Goal: Transaction & Acquisition: Register for event/course

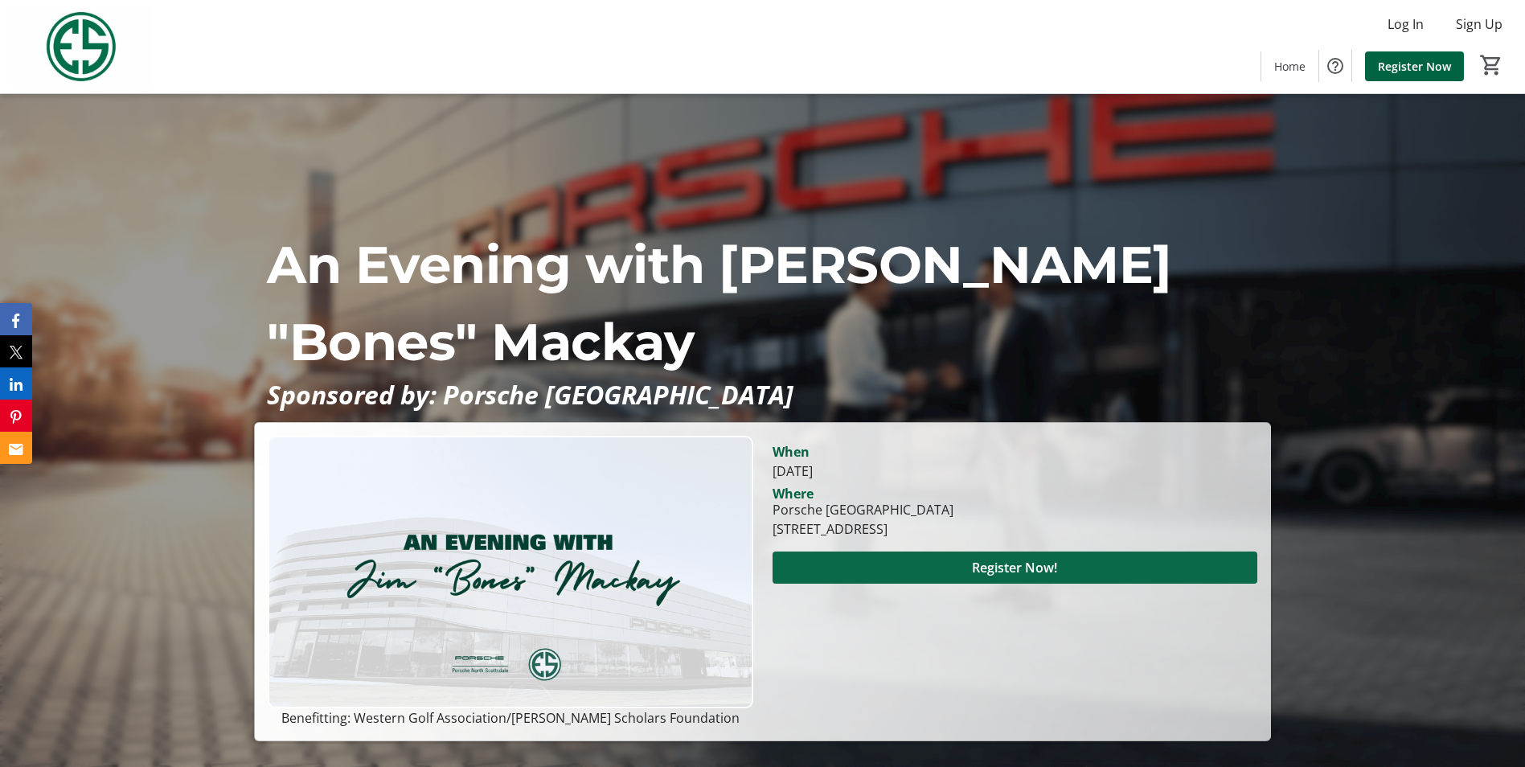
click at [956, 556] on span at bounding box center [1015, 567] width 485 height 39
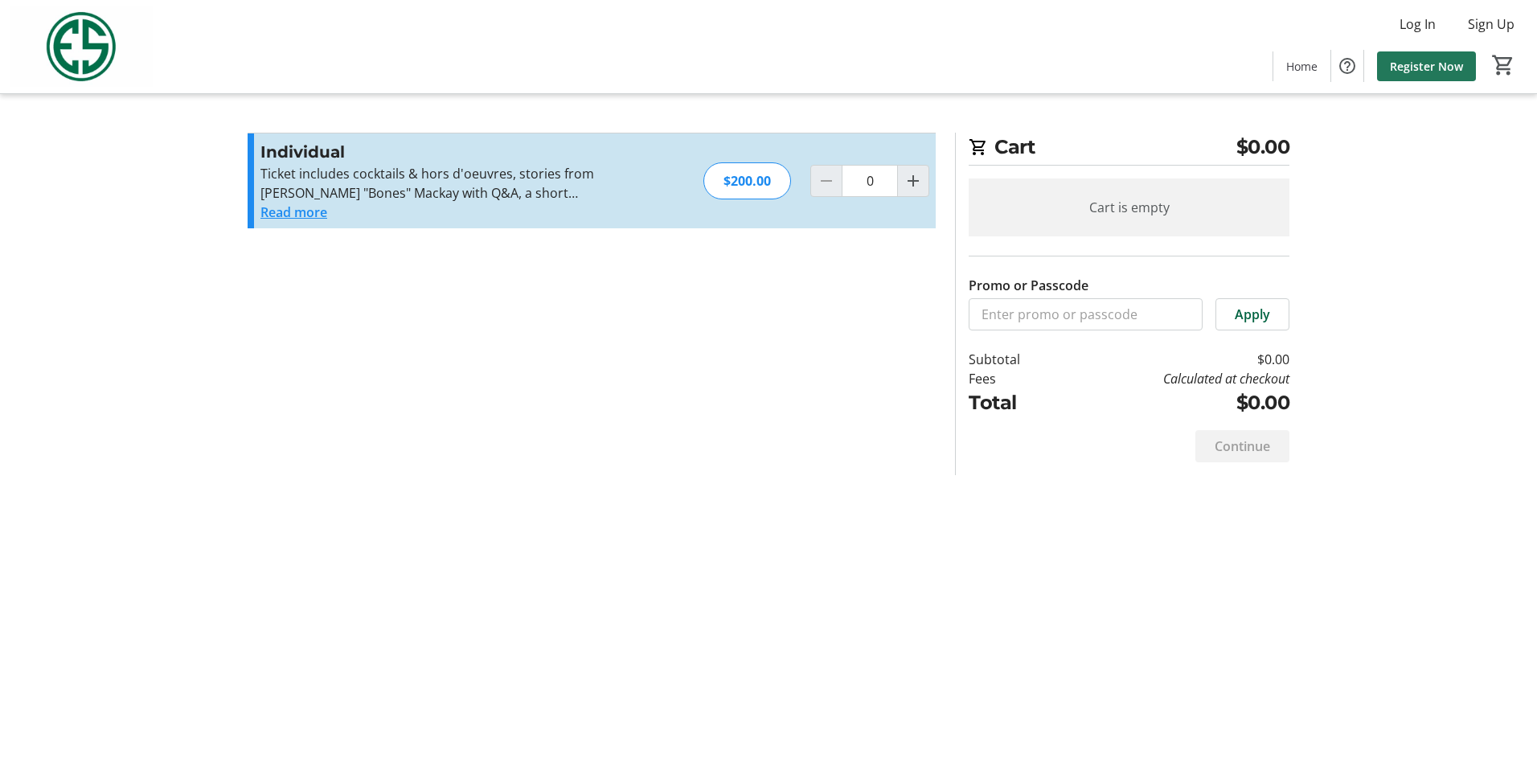
click at [1426, 58] on span "Register Now" at bounding box center [1426, 66] width 73 height 17
click at [912, 172] on mat-icon "Increment by one" at bounding box center [913, 180] width 19 height 19
type input "1"
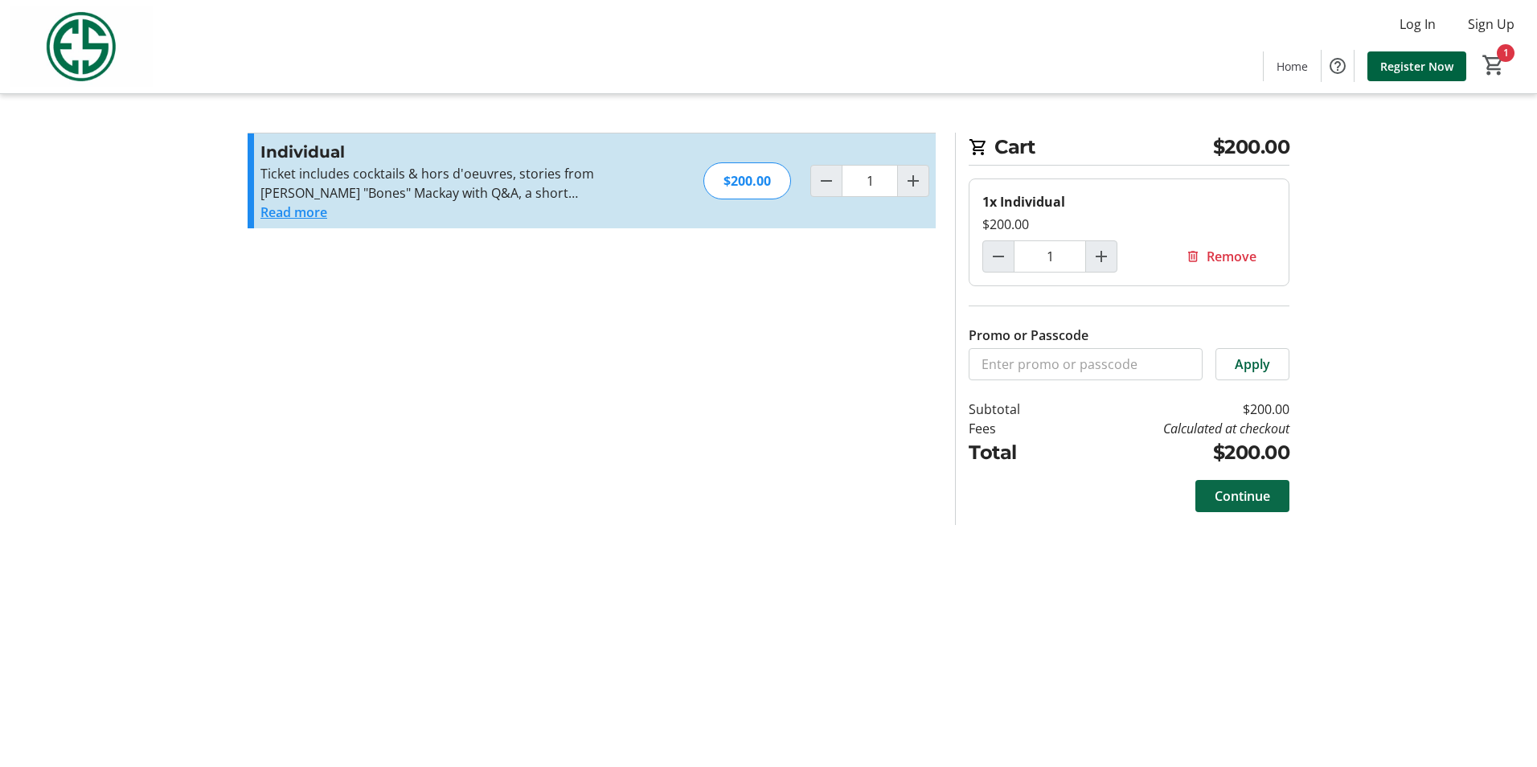
click at [1239, 492] on span "Continue" at bounding box center [1242, 495] width 55 height 19
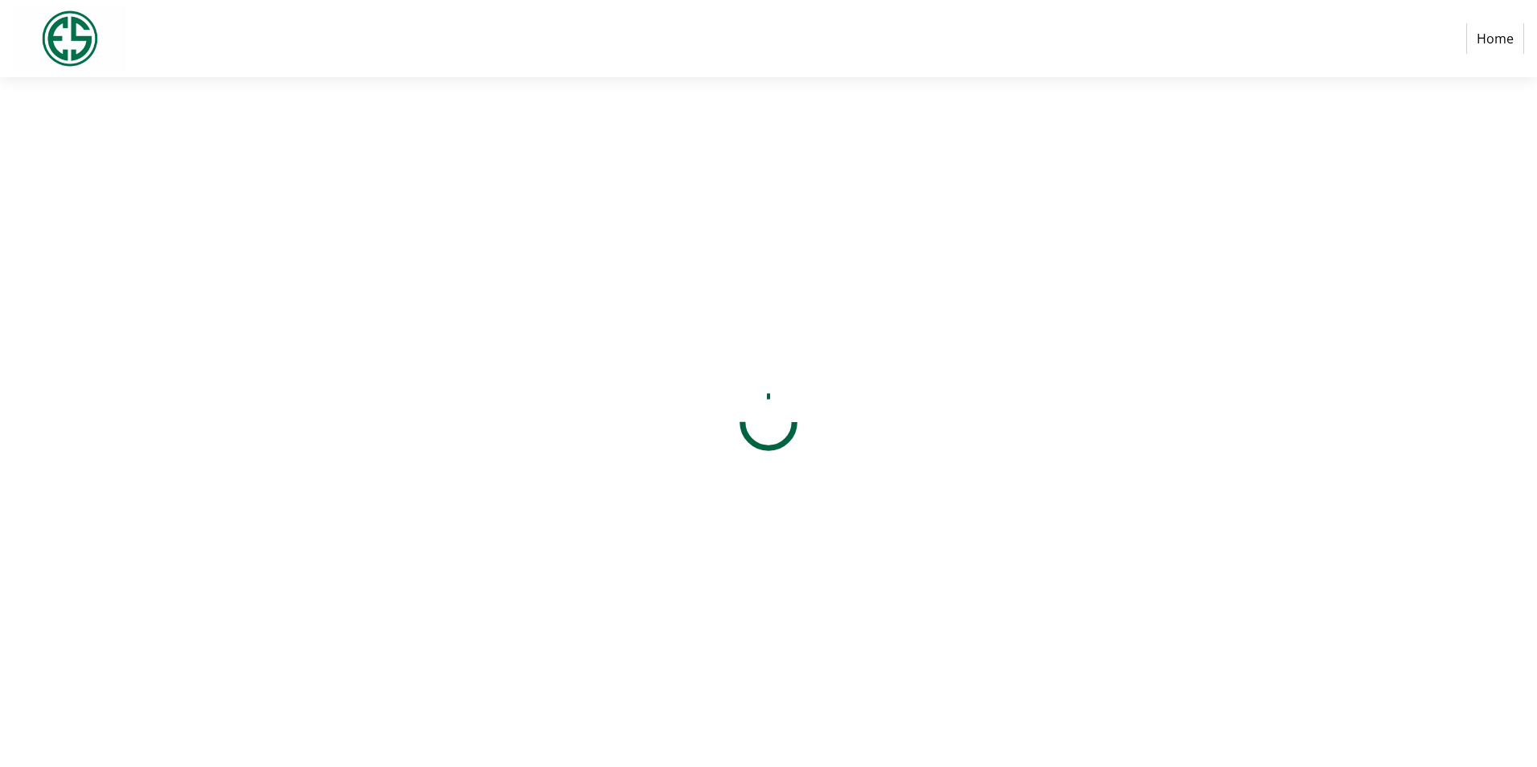
select select "US"
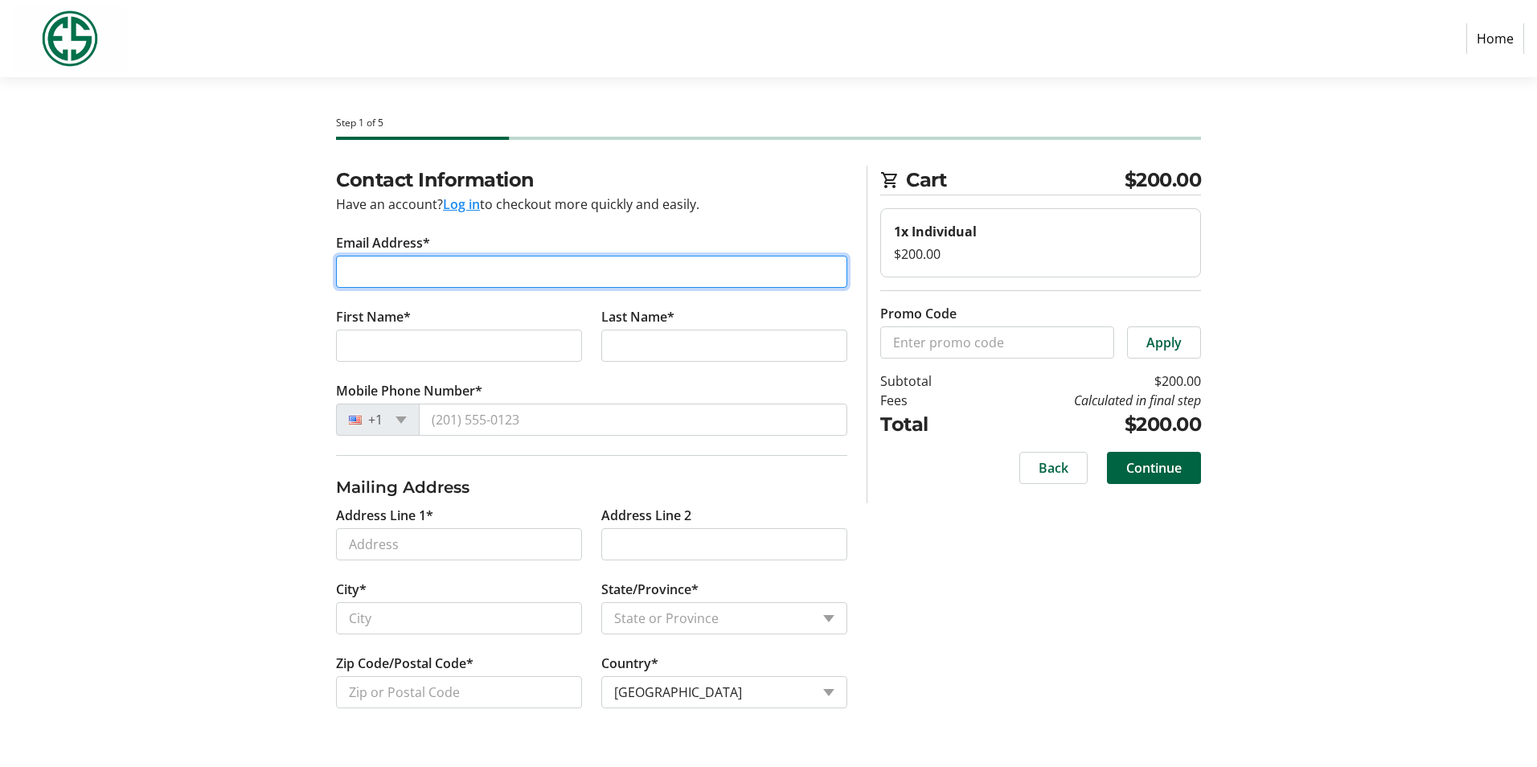
click at [427, 282] on input "Email Address*" at bounding box center [591, 272] width 511 height 32
type input "[EMAIL_ADDRESS][DOMAIN_NAME]"
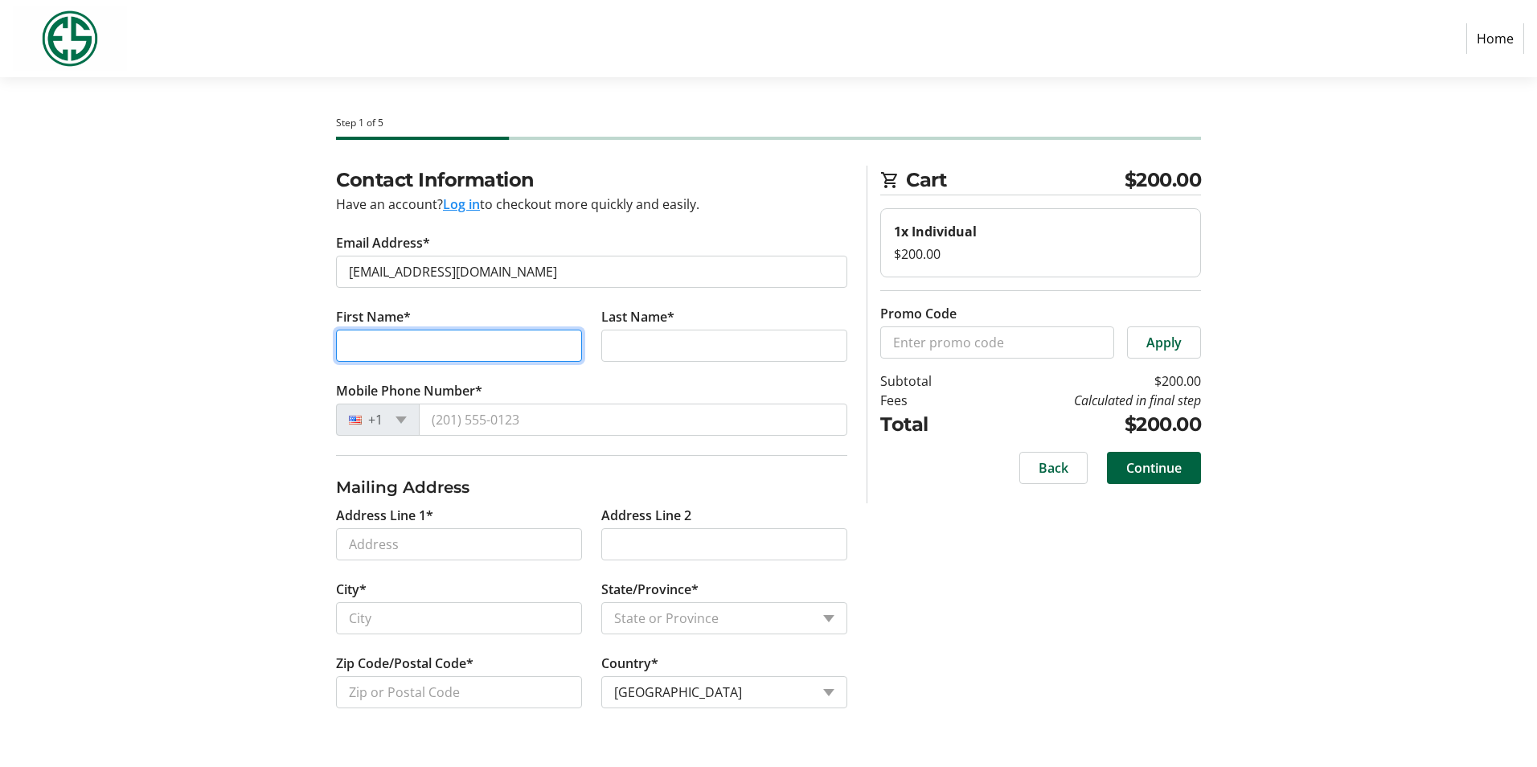
type input "[PERSON_NAME]"
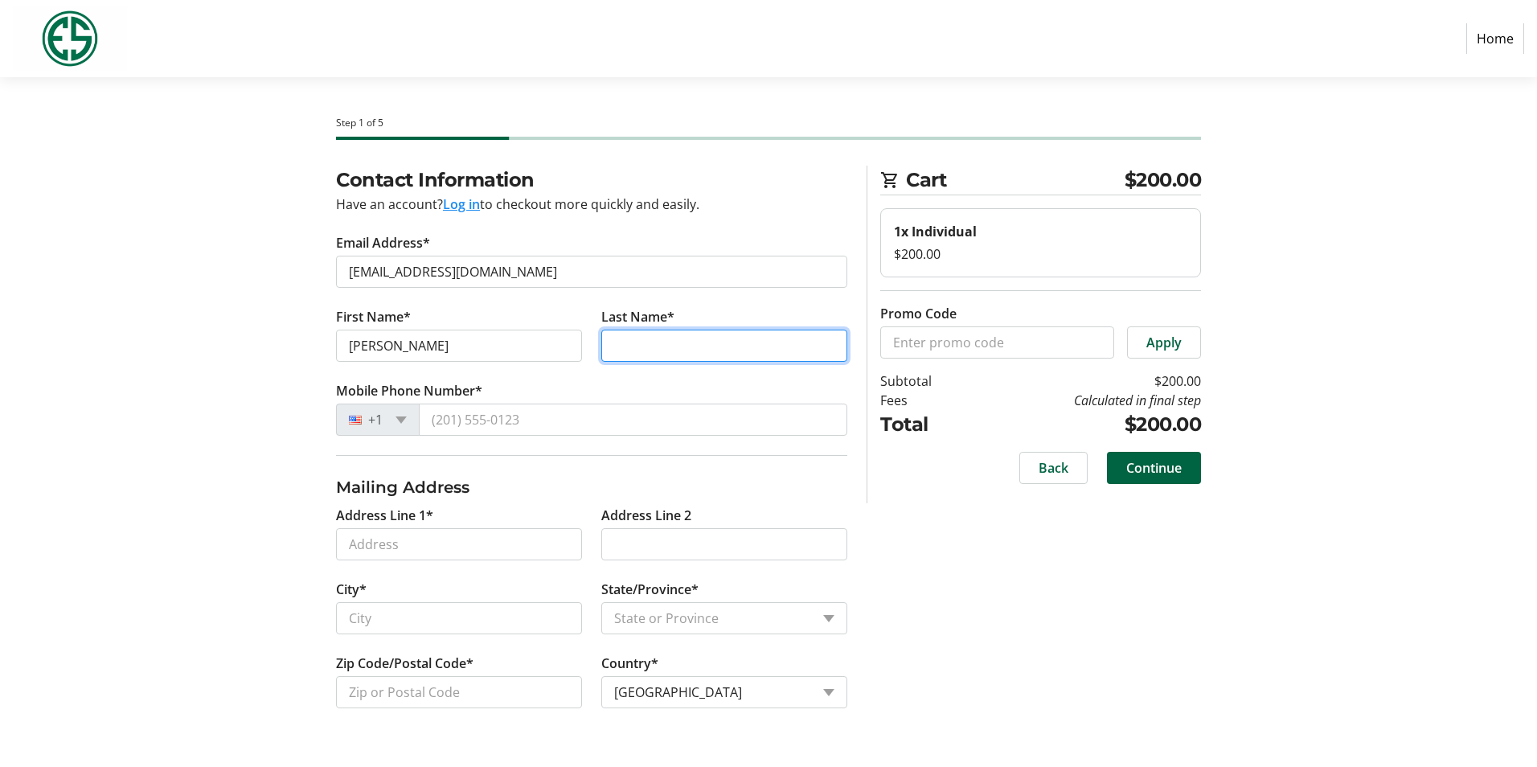
type input "[PERSON_NAME]"
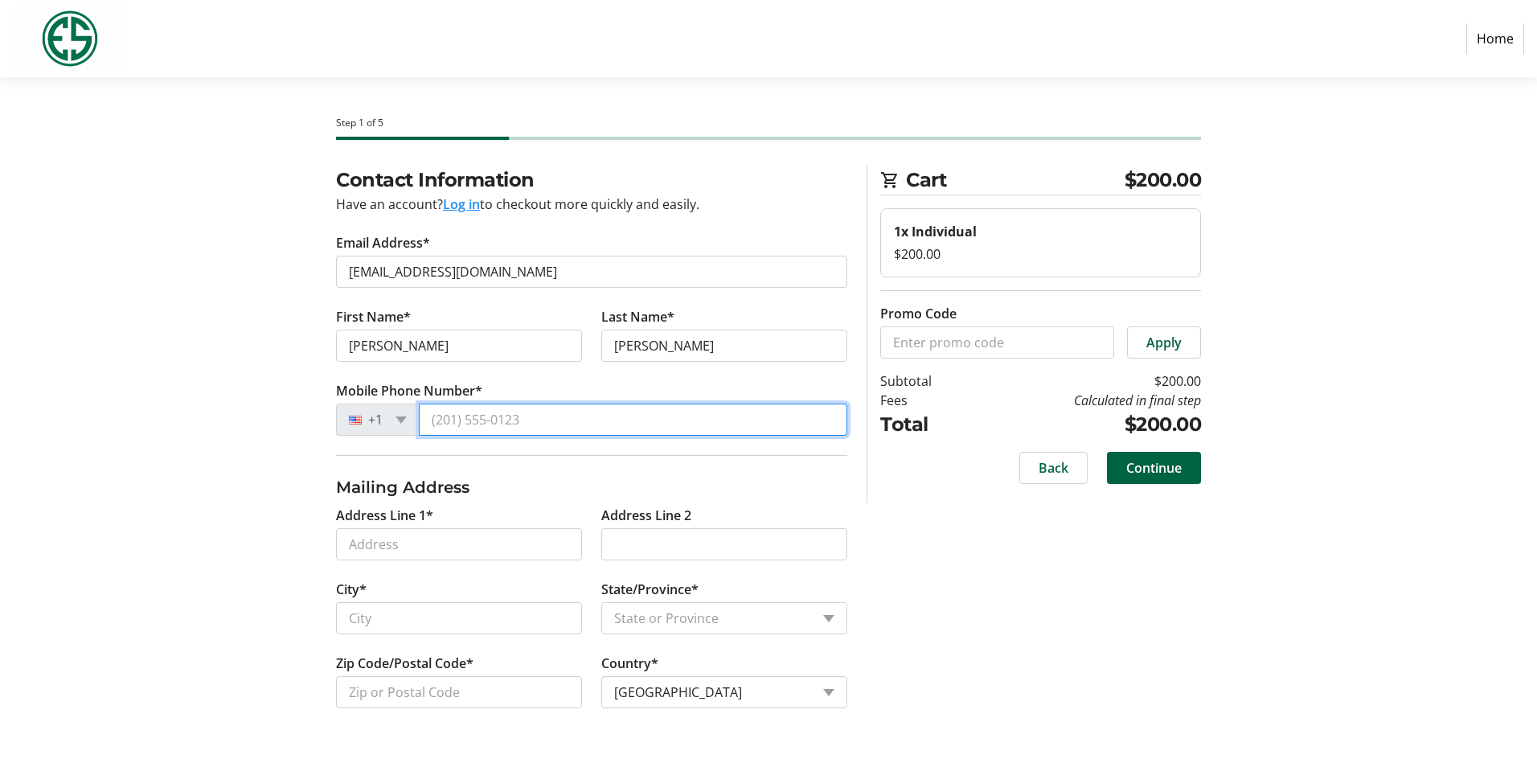
type input "[PHONE_NUMBER]"
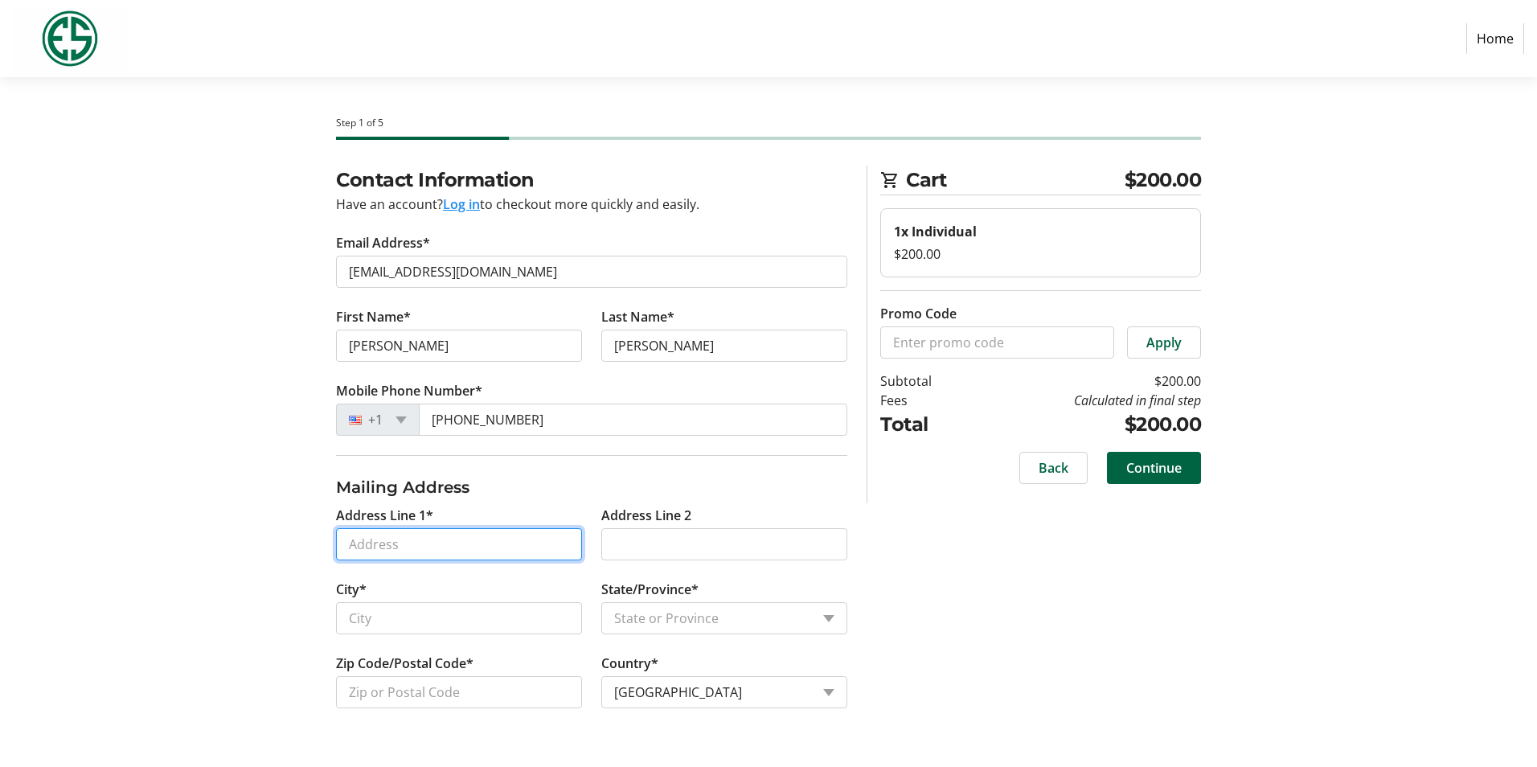
type input "[STREET_ADDRESS]"
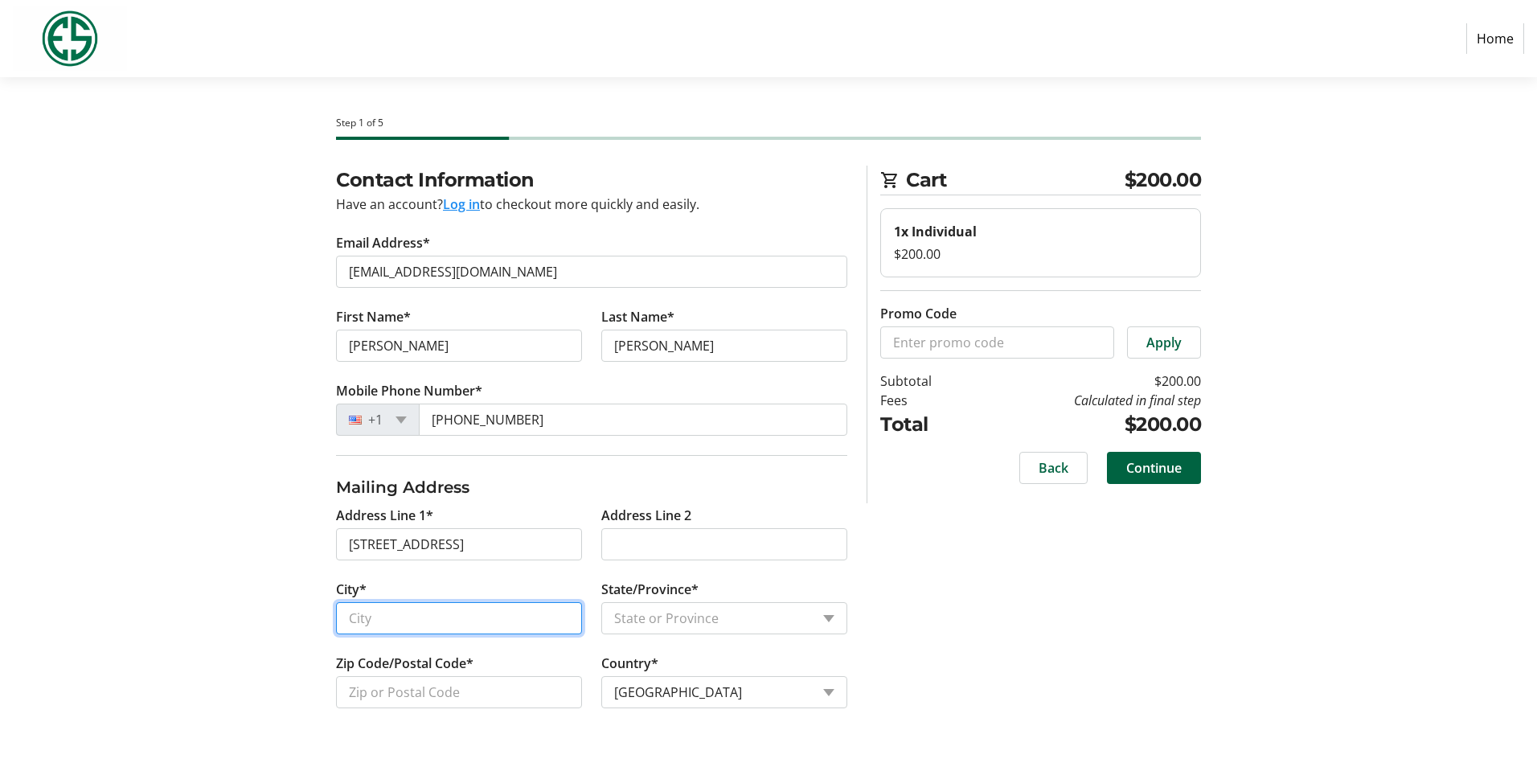
type input "Scottsdale"
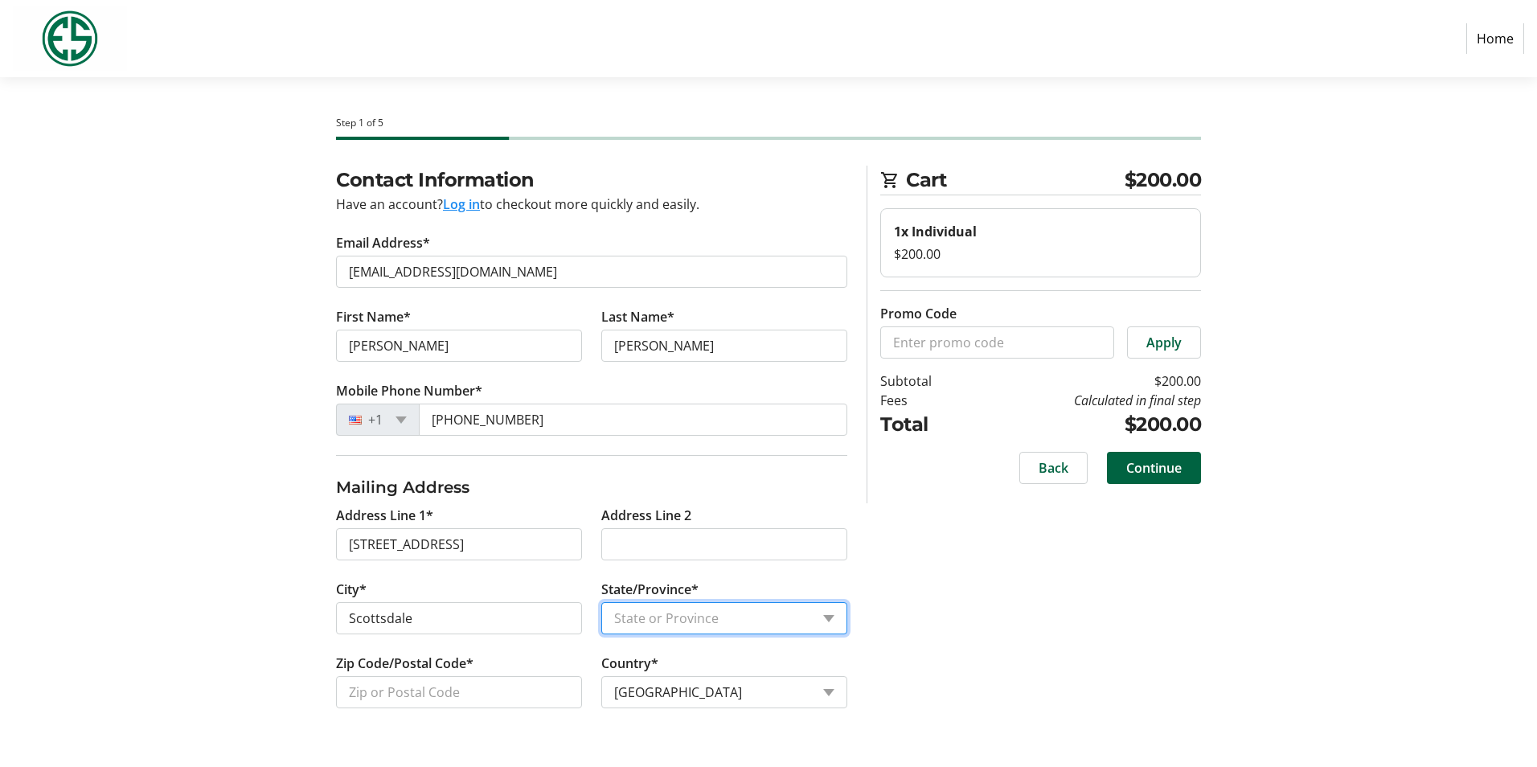
select select "AZ"
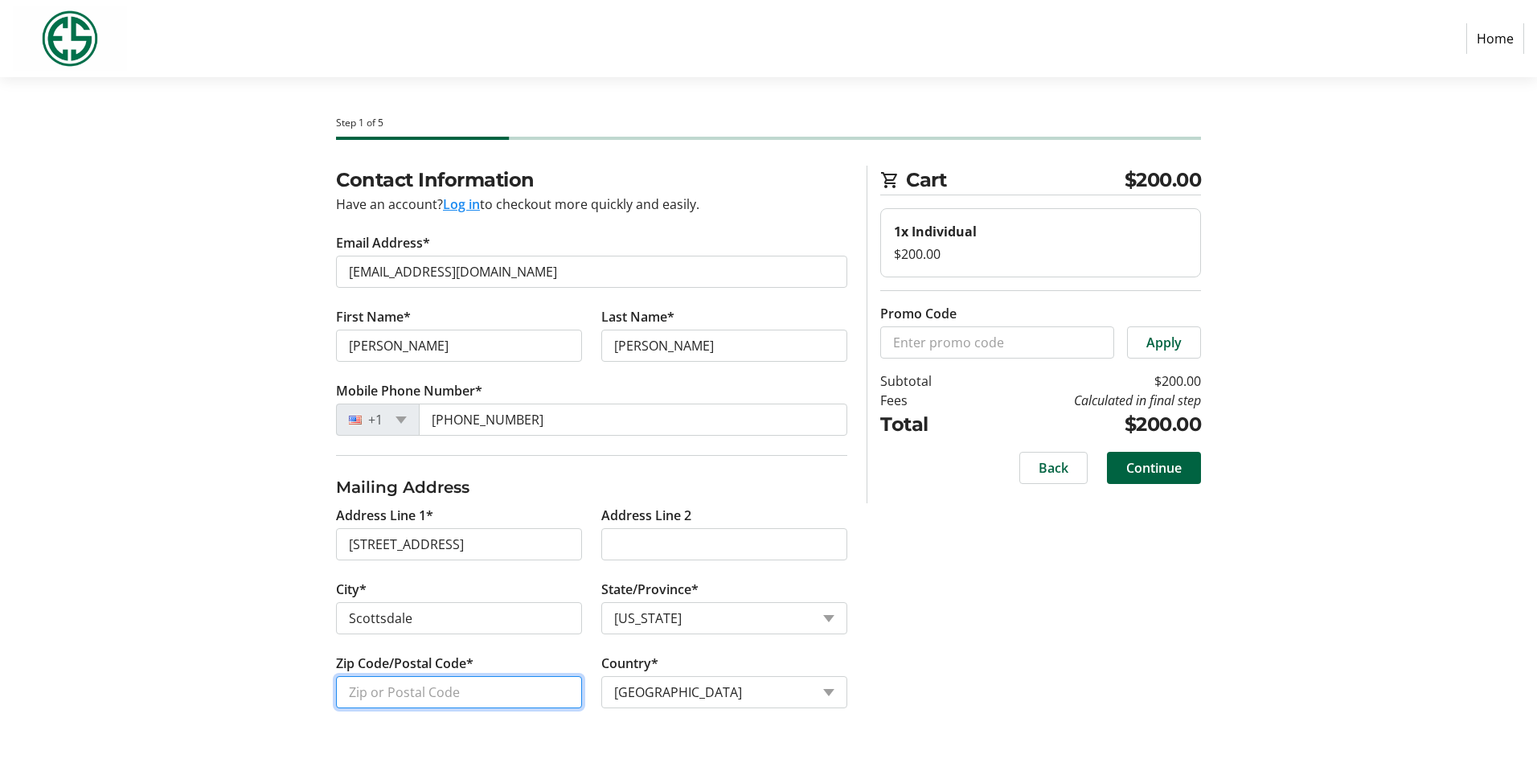
type input "85255"
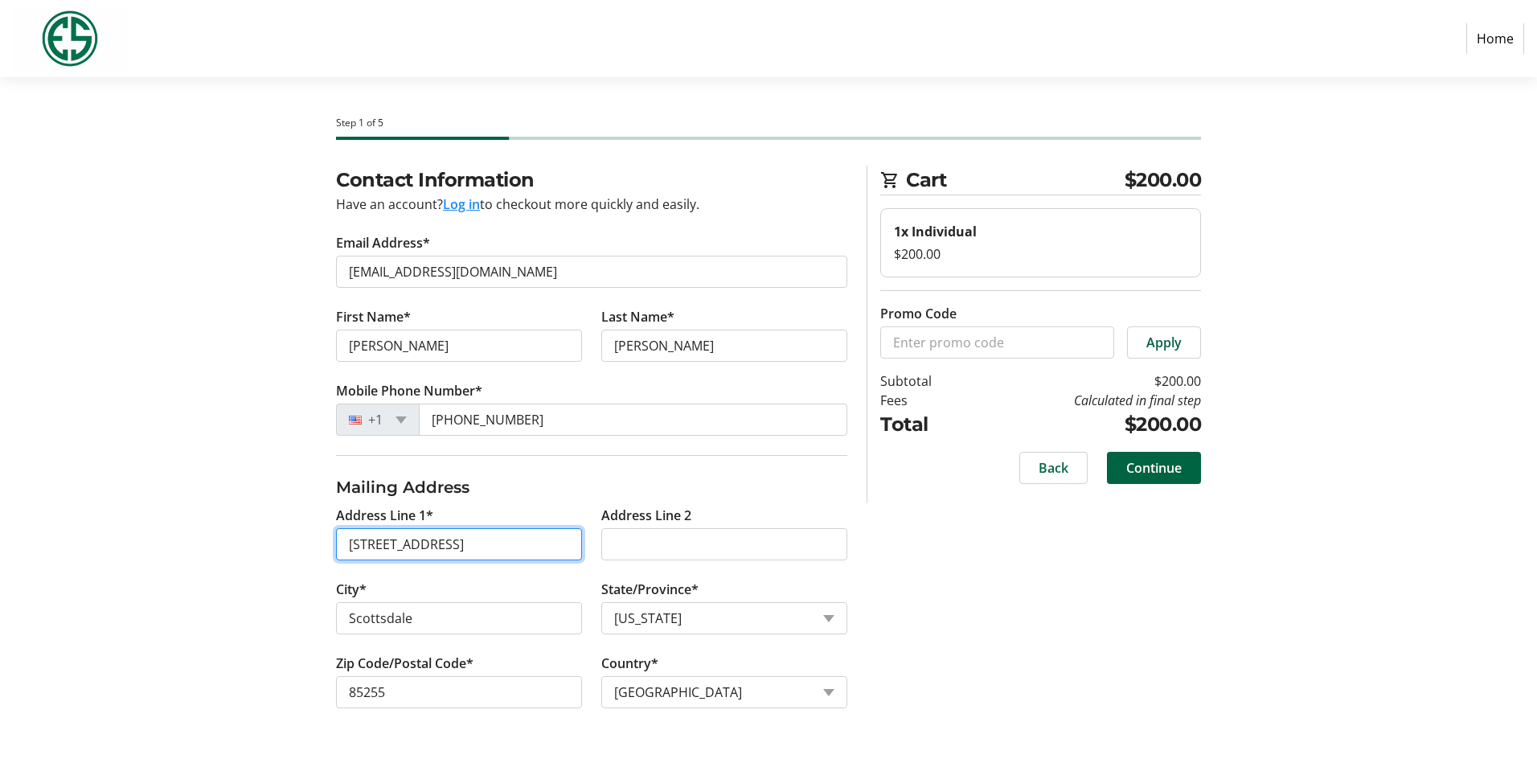
drag, startPoint x: 565, startPoint y: 548, endPoint x: 341, endPoint y: 548, distance: 224.3
click at [328, 551] on tr-form-field "Address Line 1* [STREET_ADDRESS]" at bounding box center [458, 543] width 265 height 74
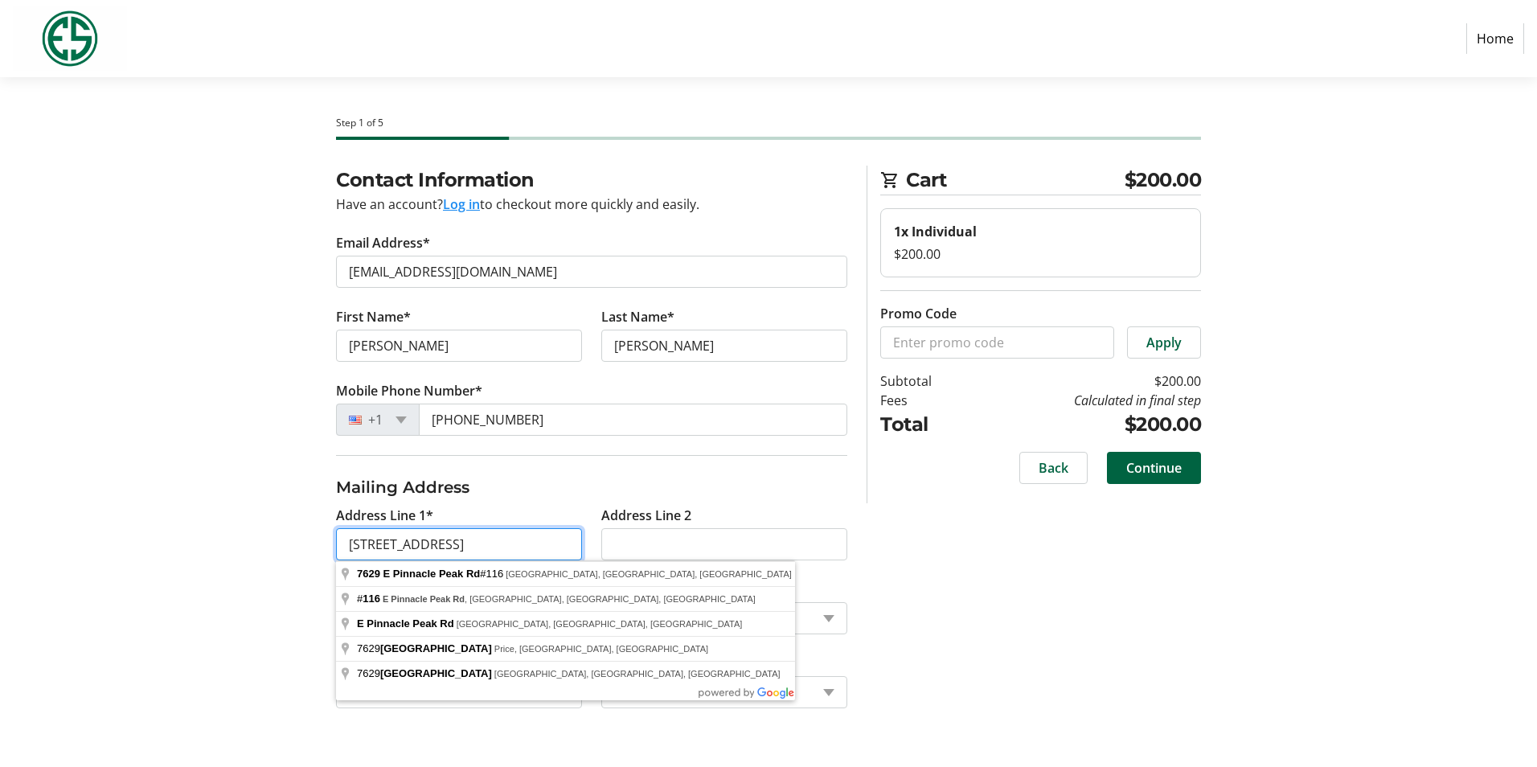
type input "[STREET_ADDRESS]"
click at [1068, 628] on div "Contact Information Have an account? Log in to checkout more quickly and easily…" at bounding box center [768, 456] width 1061 height 581
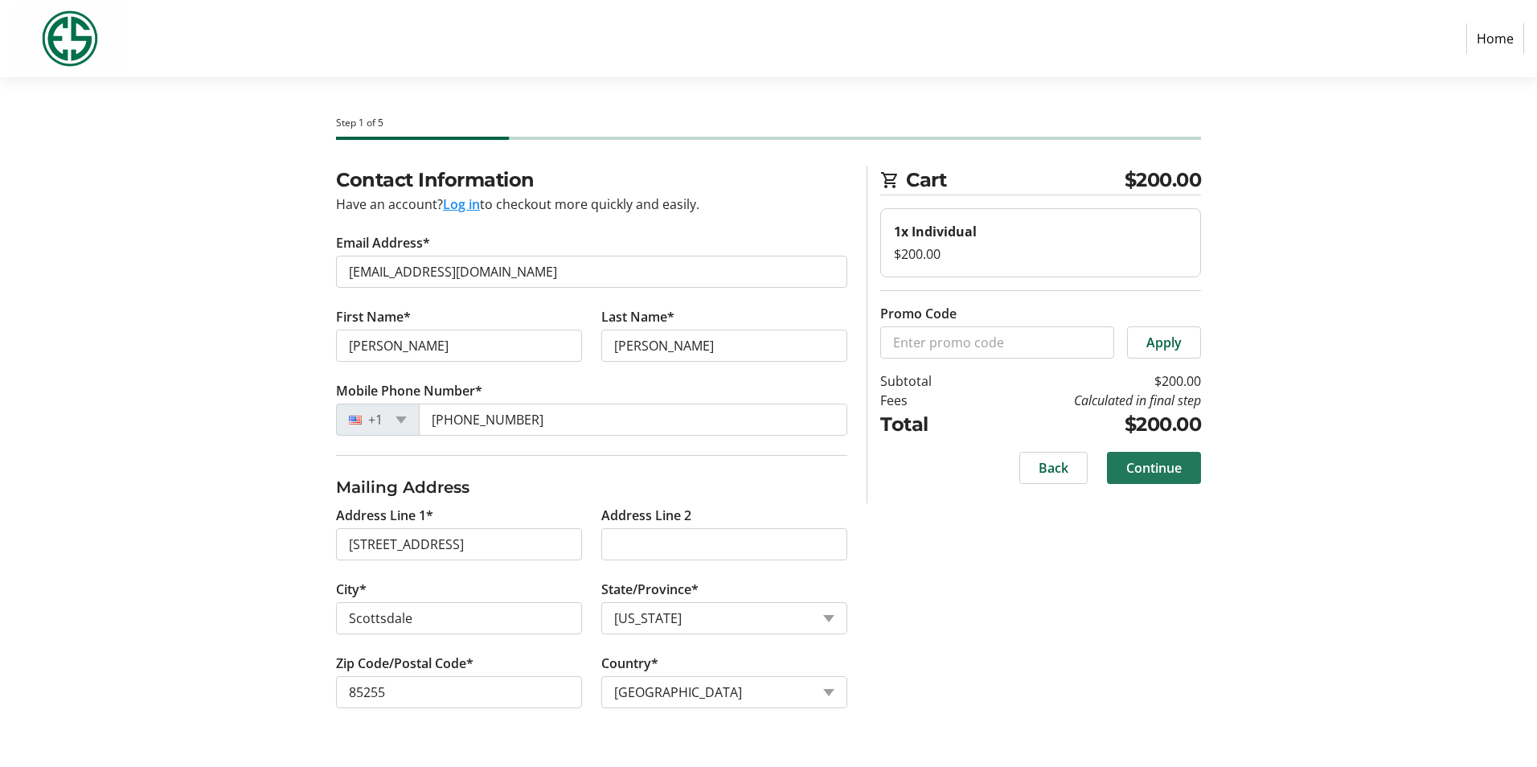
click at [1167, 474] on span "Continue" at bounding box center [1153, 467] width 55 height 19
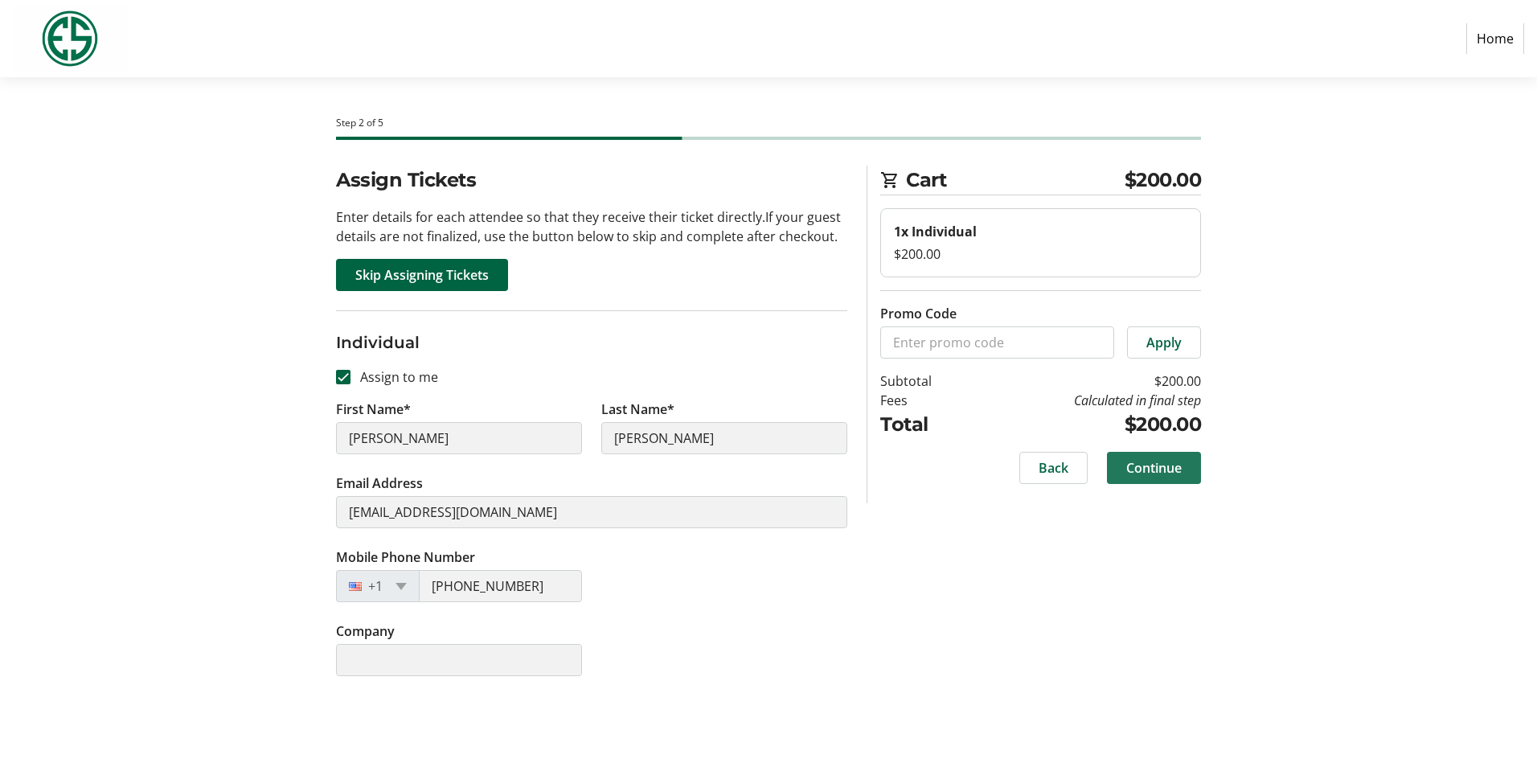
click at [1143, 458] on span "Continue" at bounding box center [1153, 467] width 55 height 19
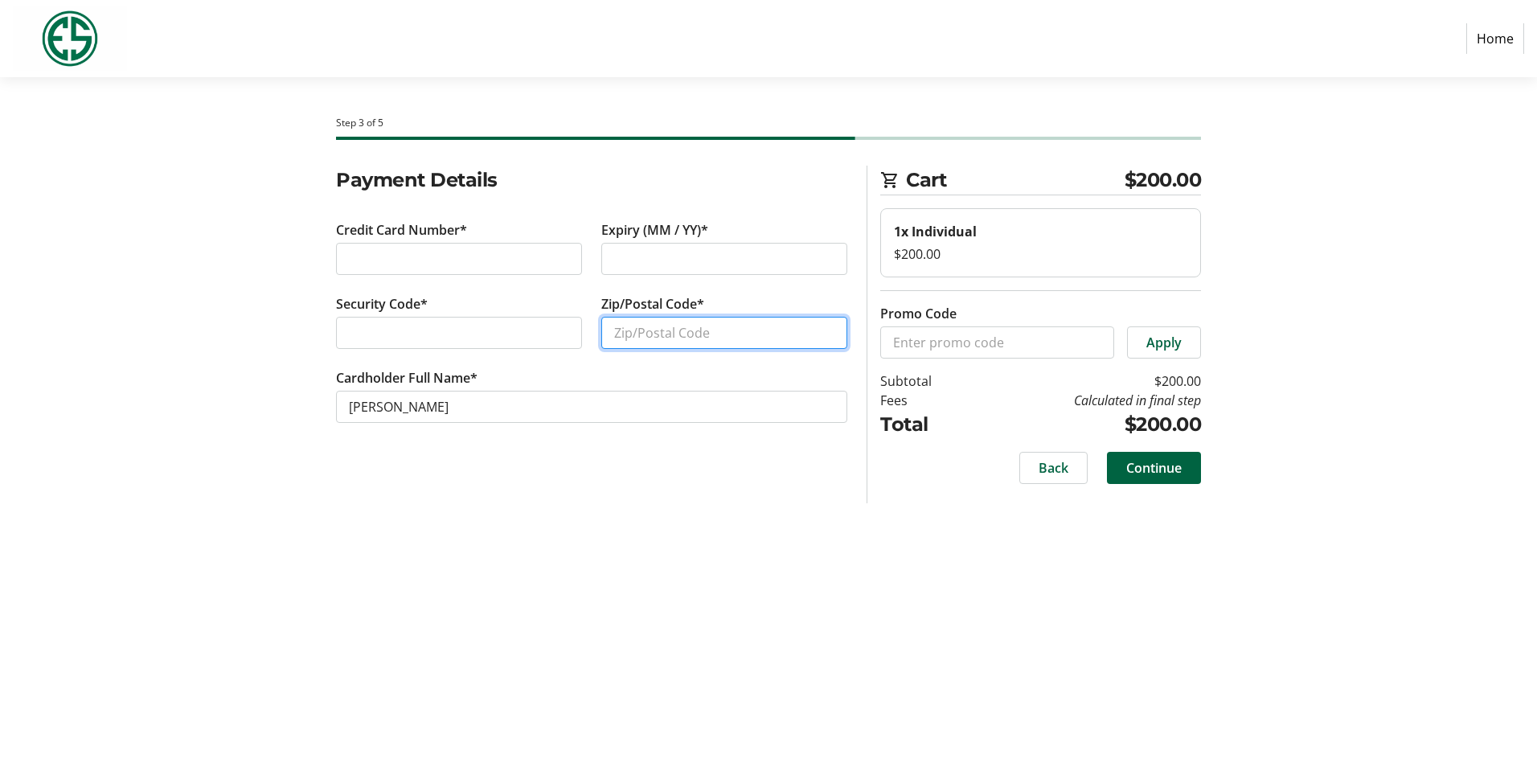
click at [658, 342] on input "Zip/Postal Code*" at bounding box center [724, 333] width 246 height 32
type input "85288"
click at [1161, 461] on span "Continue" at bounding box center [1153, 467] width 55 height 19
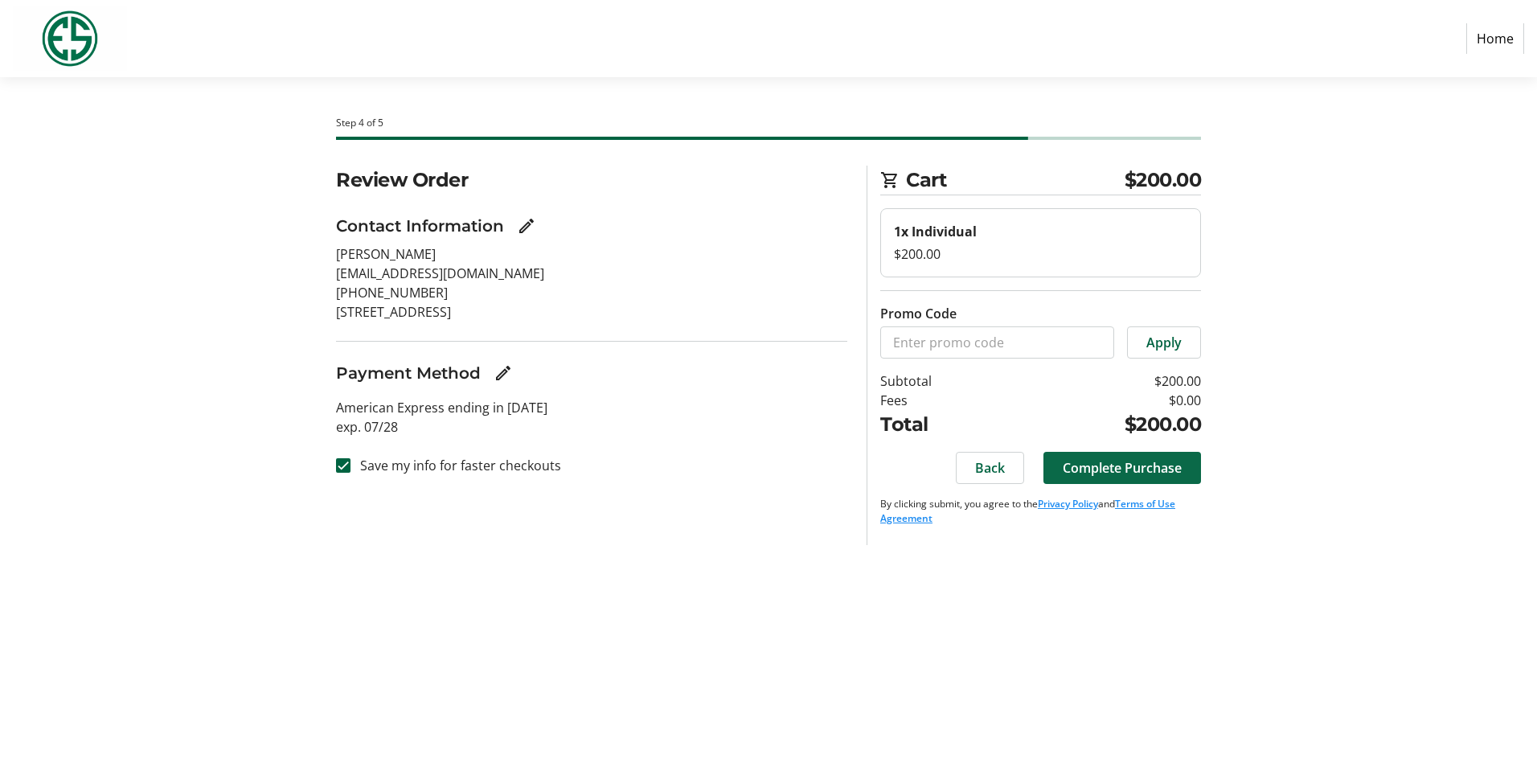
click at [1134, 469] on span "Complete Purchase" at bounding box center [1122, 467] width 119 height 19
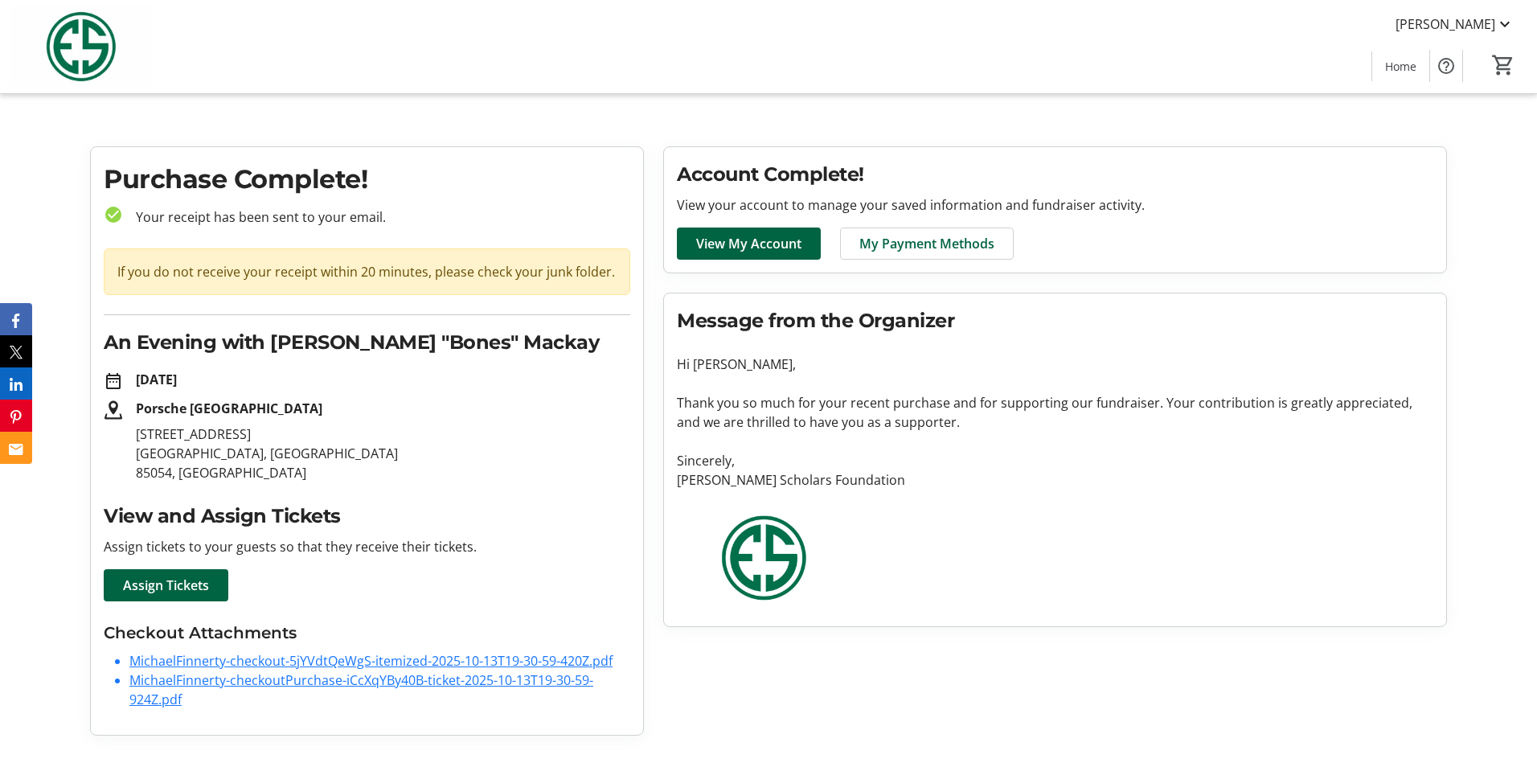
click at [346, 658] on link "MichaelFinnerty-checkout-5jYVdtQeWgS-itemized-2025-10-13T19-30-59-420Z.pdf" at bounding box center [370, 661] width 483 height 18
